Goal: Transaction & Acquisition: Purchase product/service

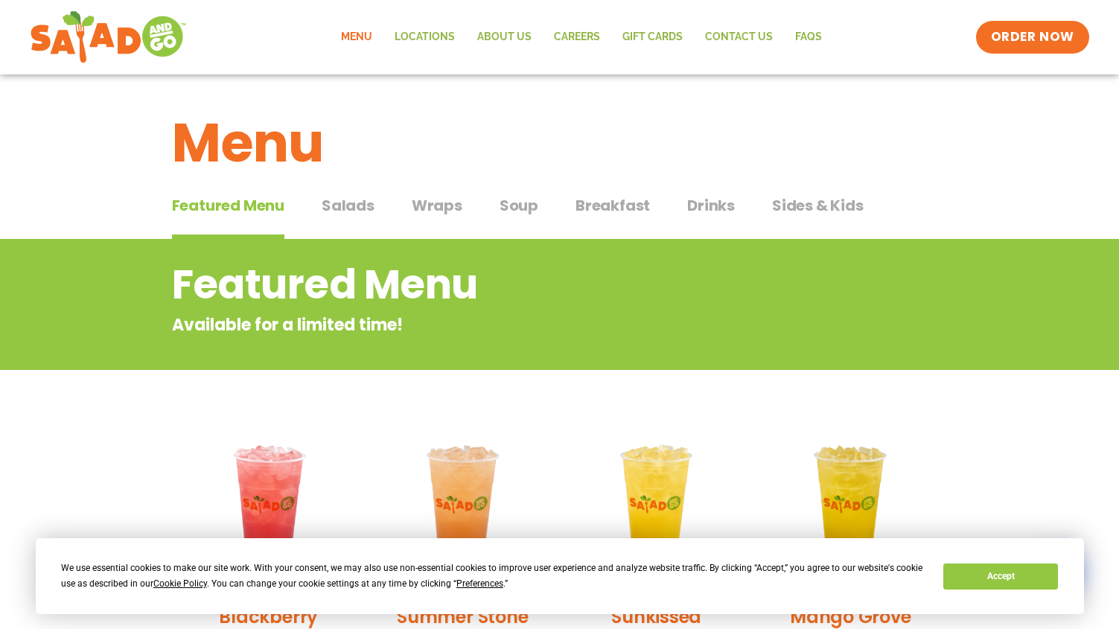
click at [354, 204] on span "Salads" at bounding box center [348, 205] width 53 height 22
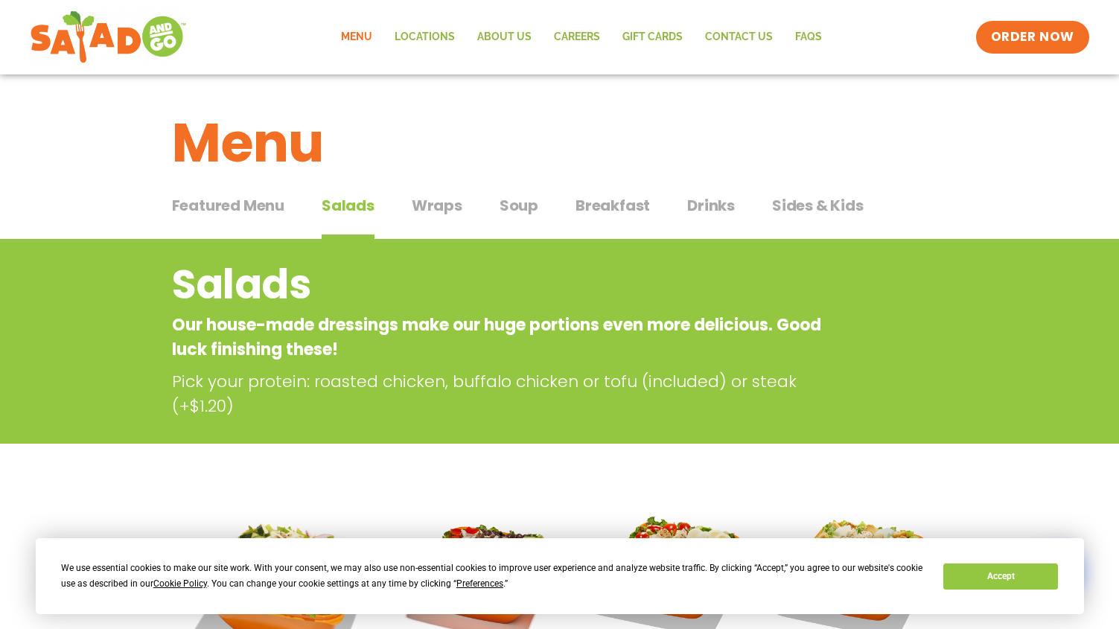
click at [442, 211] on span "Wraps" at bounding box center [437, 205] width 51 height 22
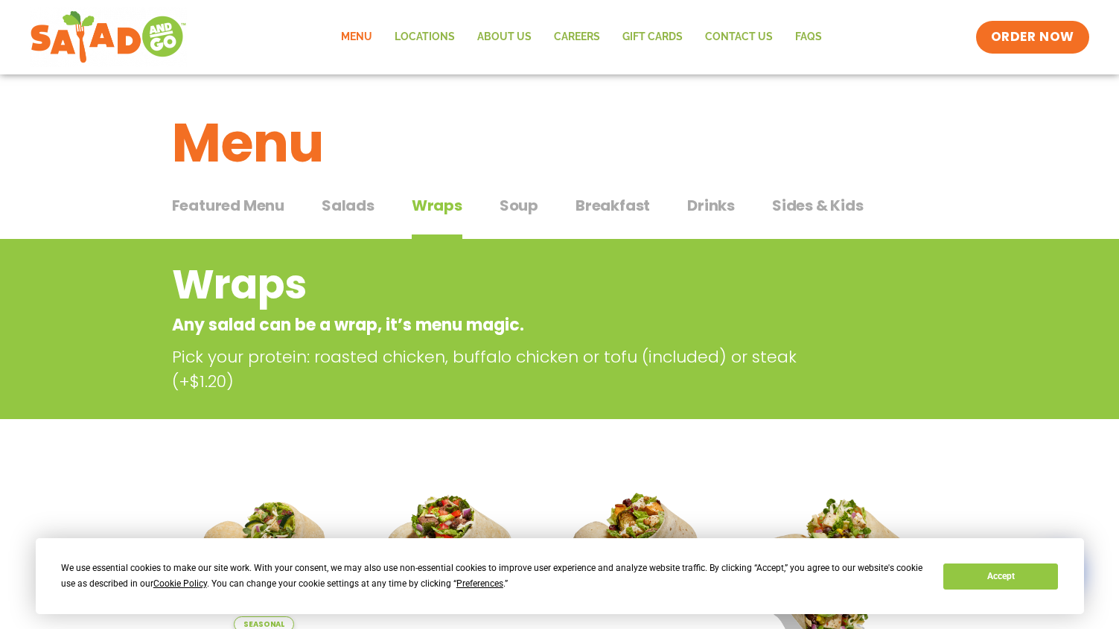
click at [365, 204] on span "Salads" at bounding box center [348, 205] width 53 height 22
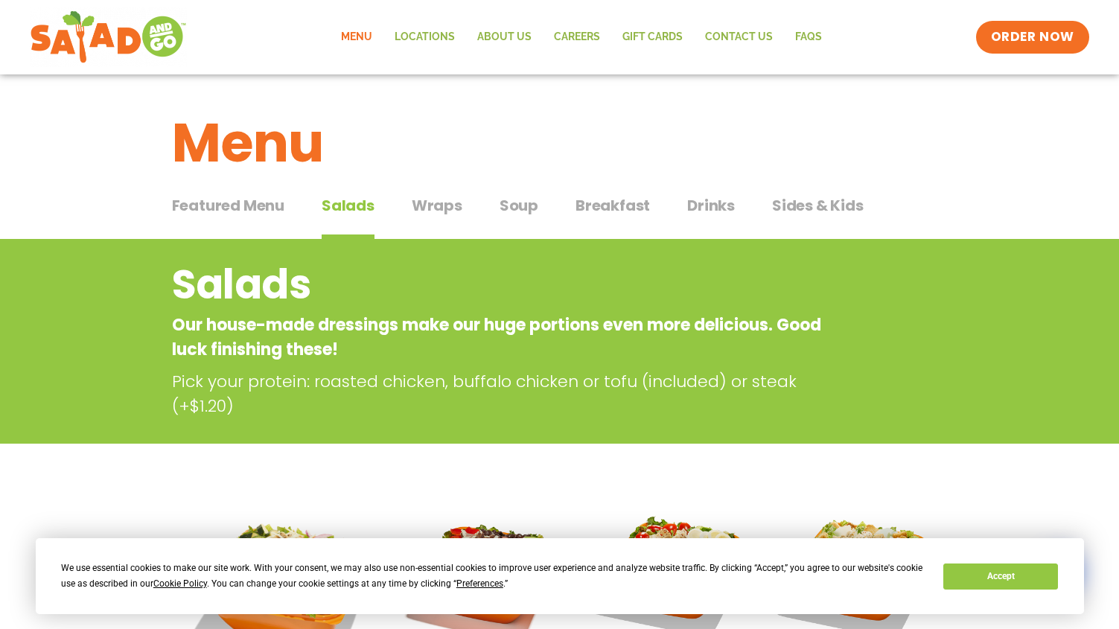
click at [531, 202] on span "Soup" at bounding box center [518, 205] width 39 height 22
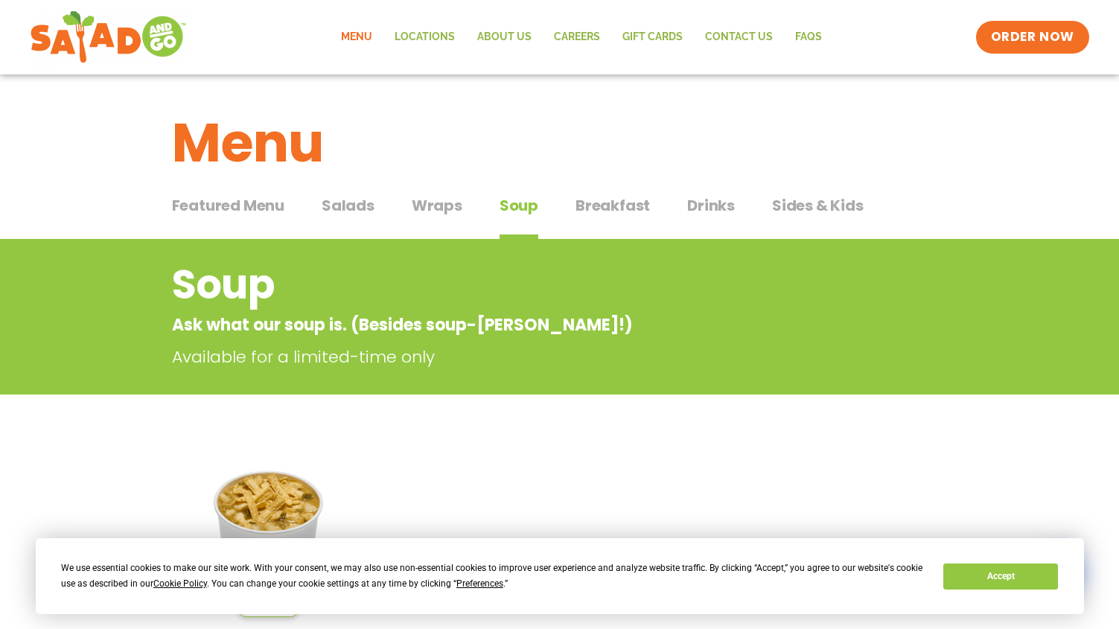
click at [355, 207] on span "Salads" at bounding box center [348, 205] width 53 height 22
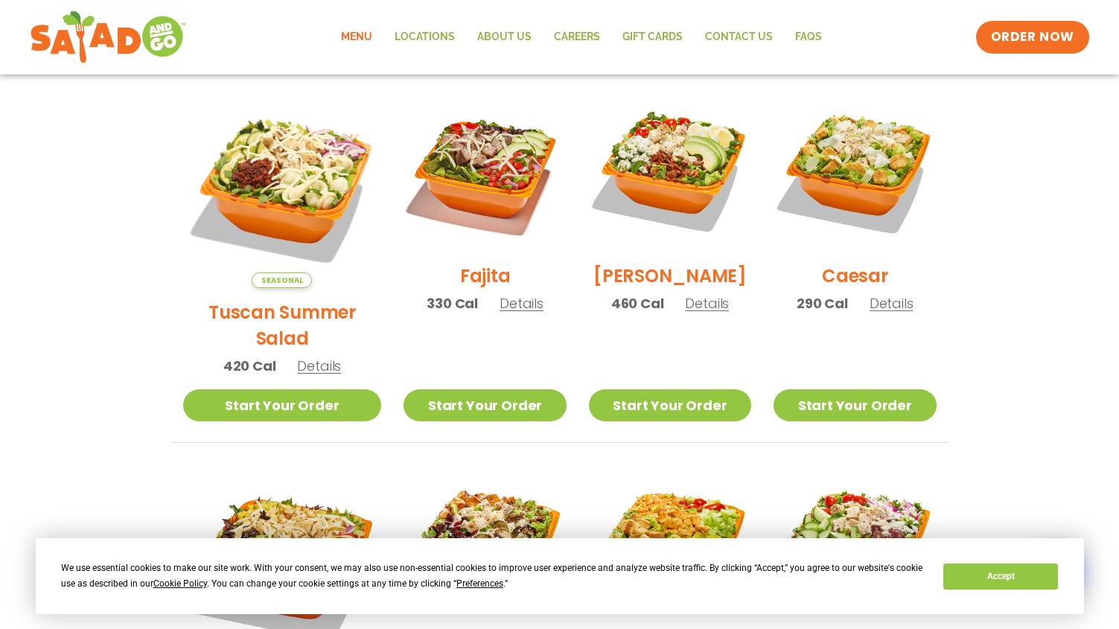
scroll to position [447, 0]
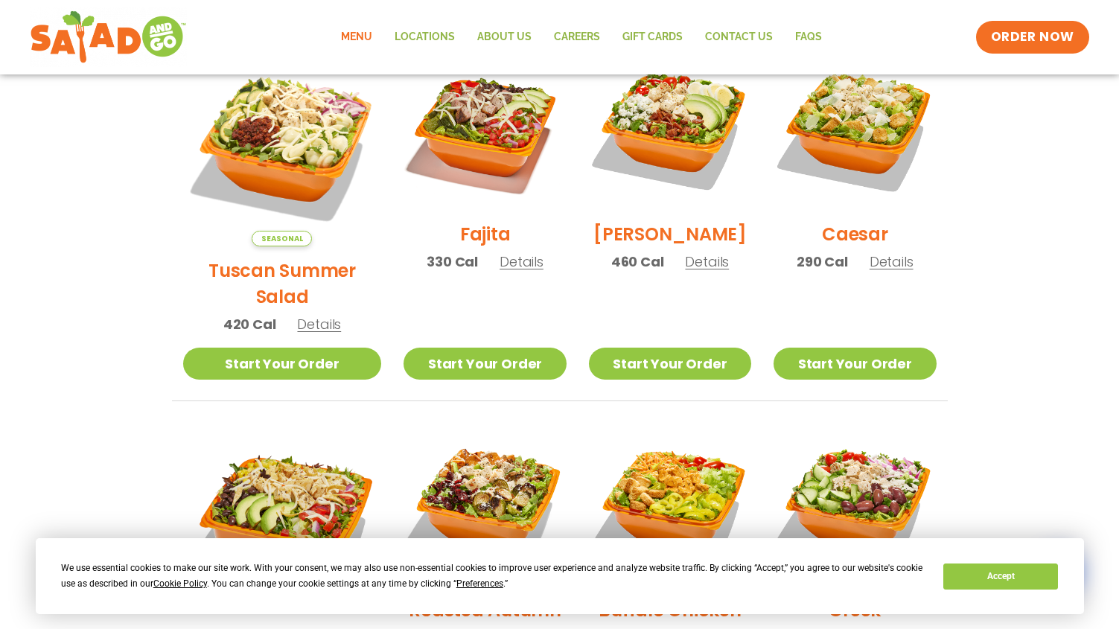
click at [306, 315] on span "Details" at bounding box center [319, 324] width 44 height 19
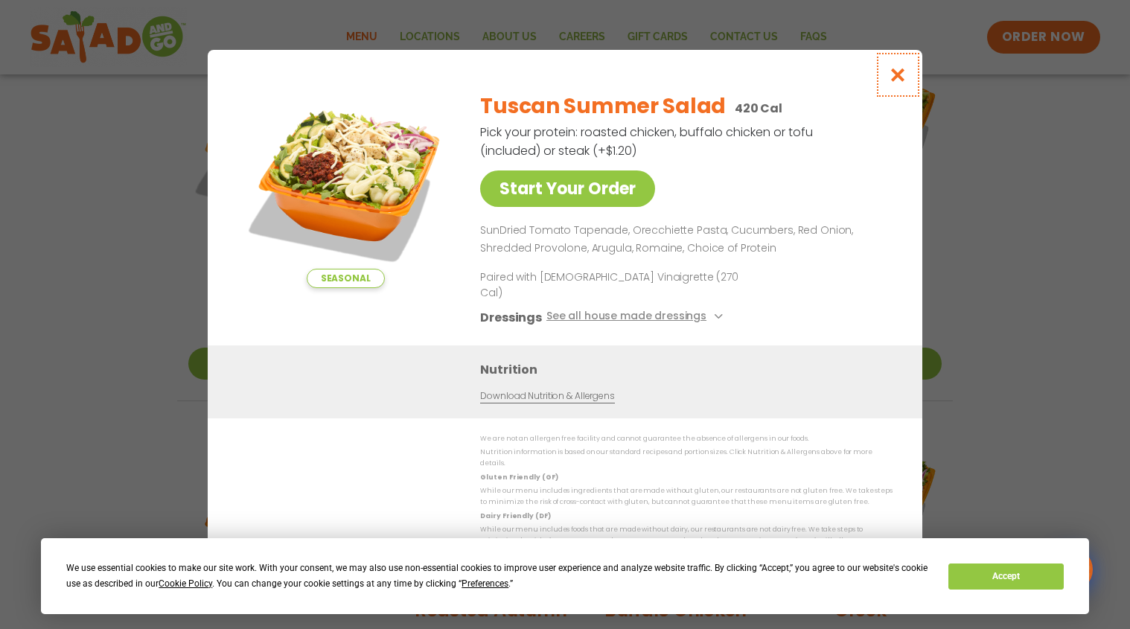
click at [897, 83] on icon "Close modal" at bounding box center [898, 75] width 19 height 16
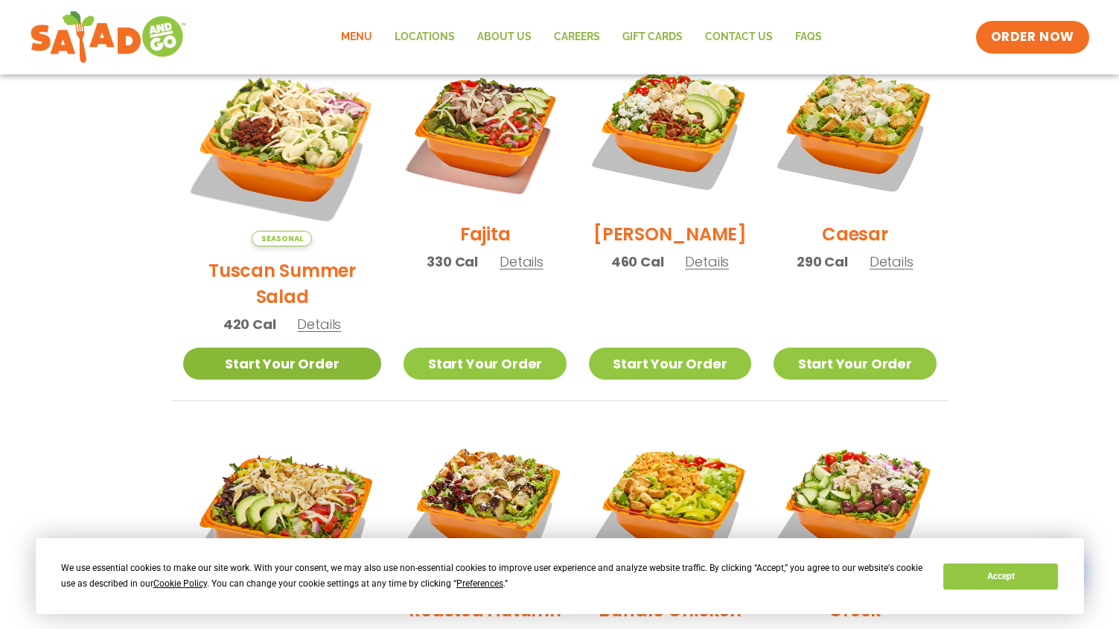
click at [287, 348] on link "Start Your Order" at bounding box center [282, 364] width 199 height 32
